Goal: Information Seeking & Learning: Learn about a topic

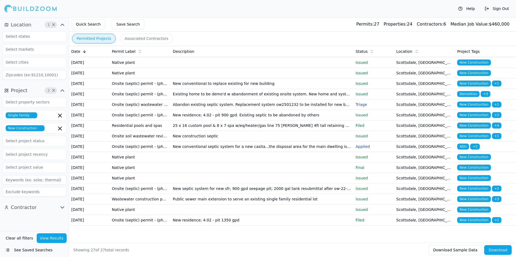
scroll to position [224, 0]
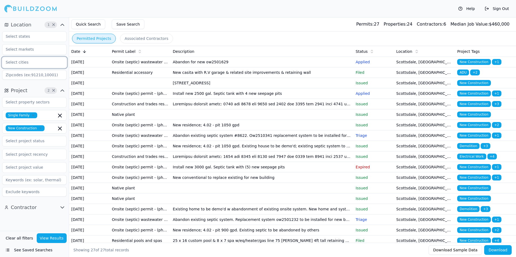
click at [31, 62] on input "text" at bounding box center [30, 62] width 57 height 10
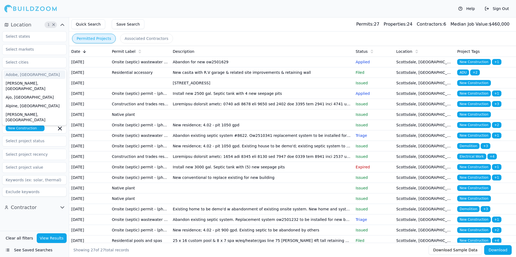
click at [72, 11] on div "Help Sign Out" at bounding box center [258, 8] width 516 height 17
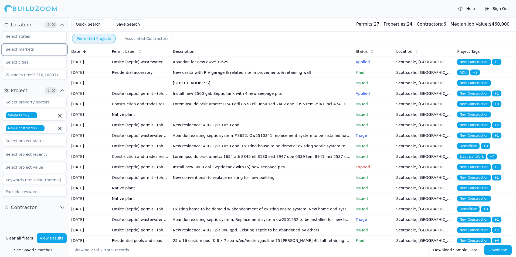
click at [31, 50] on input "text" at bounding box center [30, 50] width 57 height 10
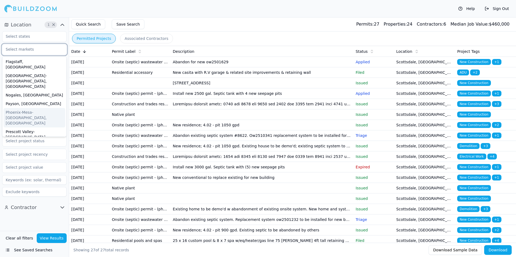
click at [37, 108] on div "Phoenix-Mesa-[GEOGRAPHIC_DATA], [GEOGRAPHIC_DATA]" at bounding box center [35, 117] width 62 height 19
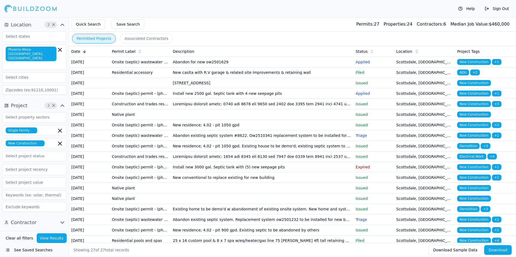
click at [54, 240] on button "View Results" at bounding box center [52, 239] width 30 height 10
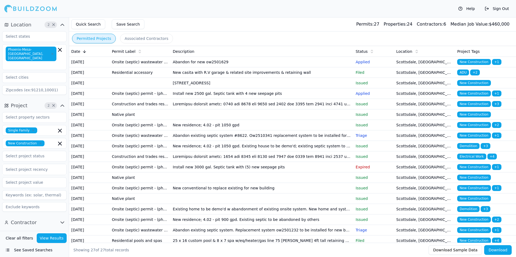
click at [254, 88] on td "[STREET_ADDRESS]" at bounding box center [262, 83] width 183 height 11
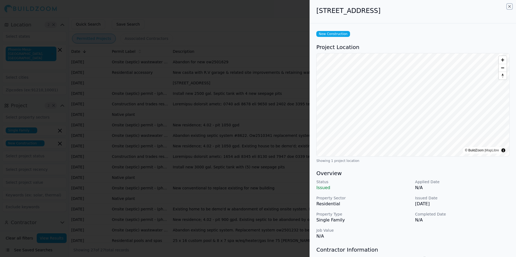
click at [510, 7] on icon "button" at bounding box center [509, 6] width 4 height 4
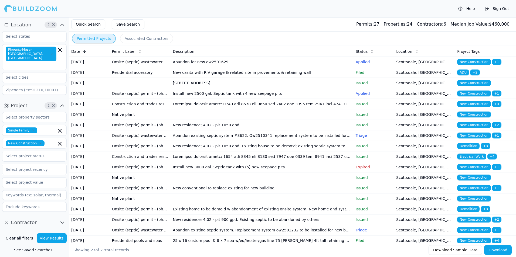
click at [383, 12] on div "Help Sign Out" at bounding box center [258, 8] width 516 height 17
click at [284, 14] on div "Help Sign Out" at bounding box center [258, 8] width 516 height 17
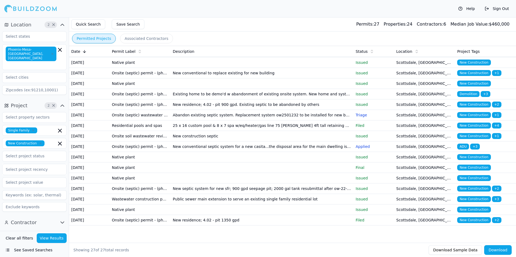
scroll to position [224, 0]
click at [60, 50] on icon "button" at bounding box center [59, 49] width 3 height 3
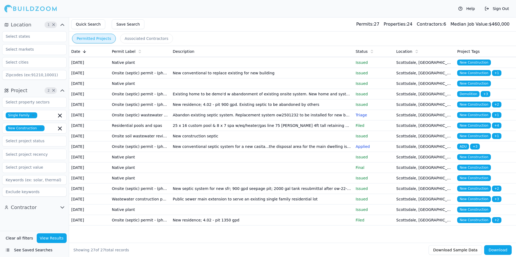
click at [194, 15] on div "Help Sign Out" at bounding box center [258, 8] width 516 height 17
